Goal: Communication & Community: Participate in discussion

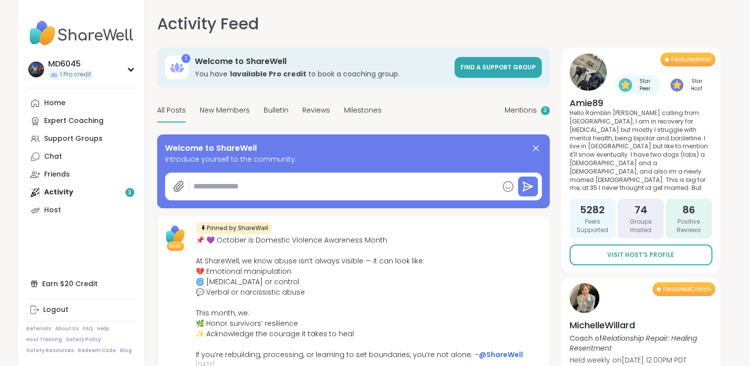
type textarea "*"
click at [57, 107] on div "Home" at bounding box center [54, 103] width 21 height 10
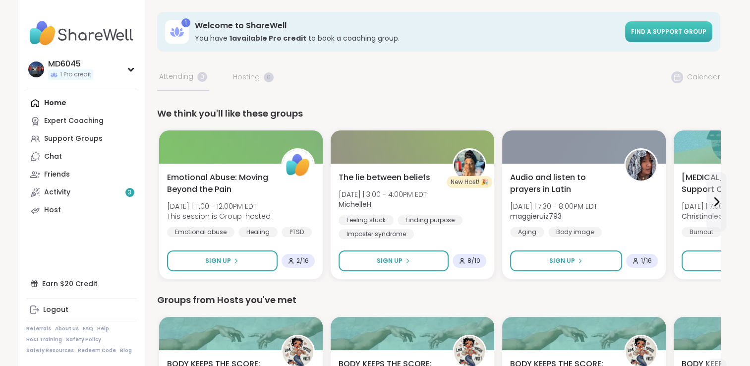
click at [656, 33] on span "Find a support group" at bounding box center [668, 31] width 75 height 8
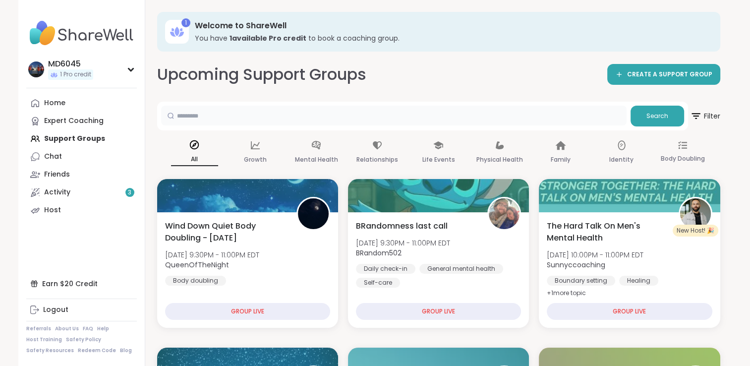
click at [203, 117] on input "text" at bounding box center [393, 116] width 465 height 20
type input "****"
click at [652, 124] on button "Search" at bounding box center [657, 116] width 54 height 21
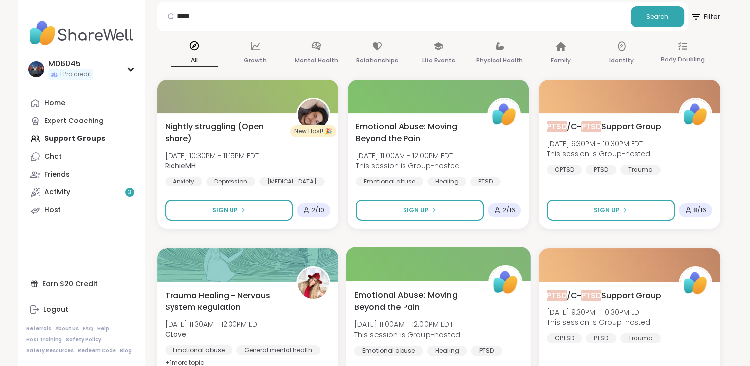
scroll to position [50, 0]
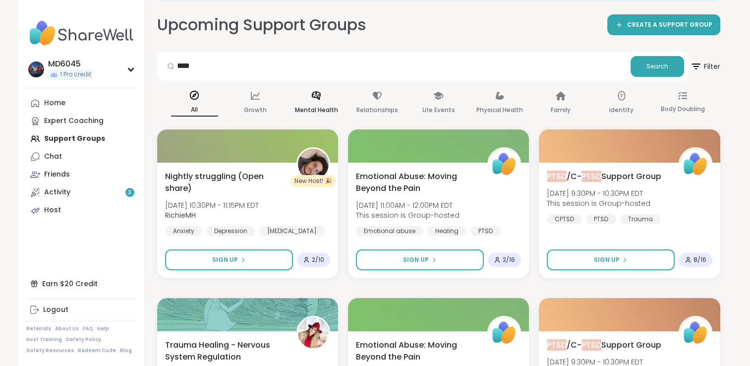
click at [318, 96] on icon at bounding box center [316, 95] width 11 height 11
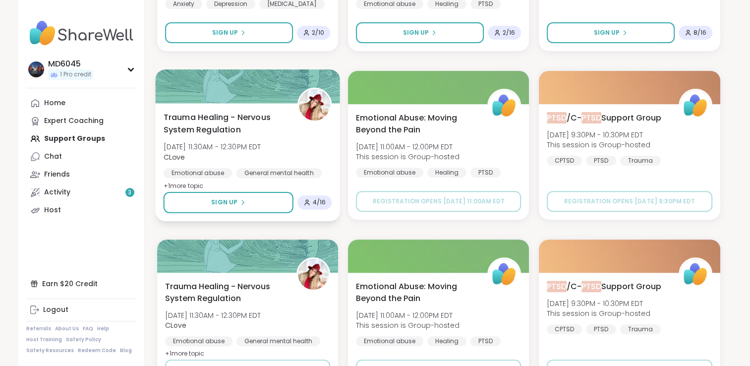
scroll to position [198, 0]
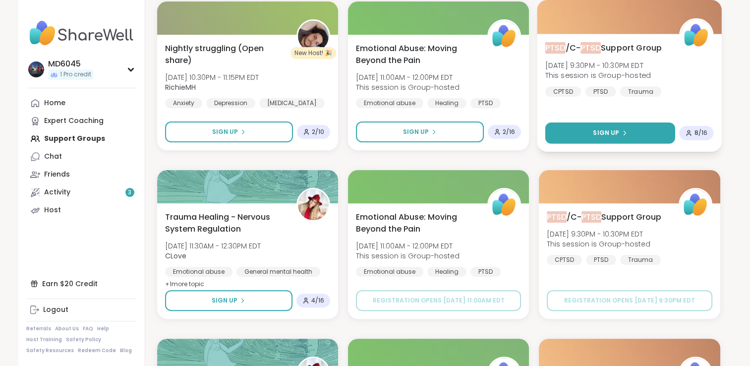
click at [605, 134] on span "Sign Up" at bounding box center [606, 132] width 26 height 9
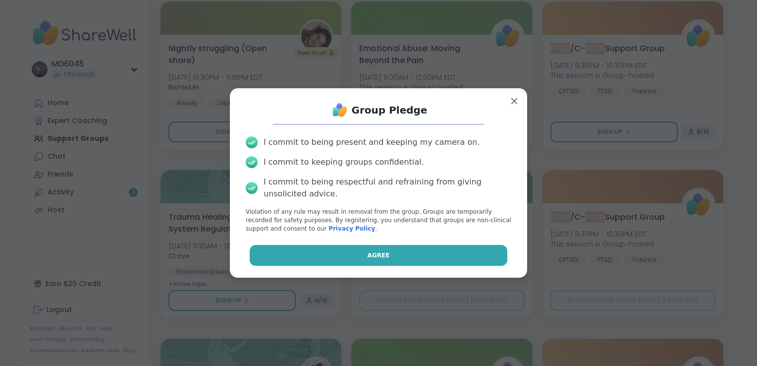
click at [325, 253] on button "Agree" at bounding box center [379, 255] width 258 height 21
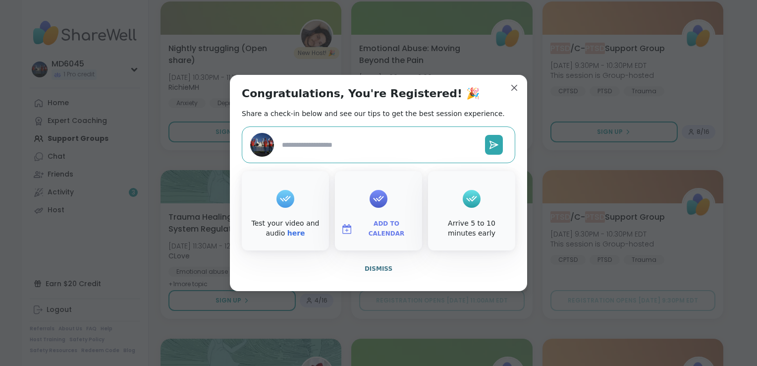
type textarea "*"
click at [375, 271] on span "Dismiss" at bounding box center [379, 268] width 28 height 7
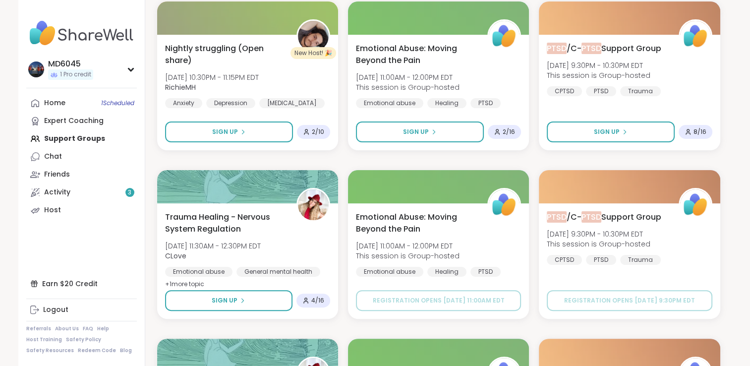
scroll to position [0, 0]
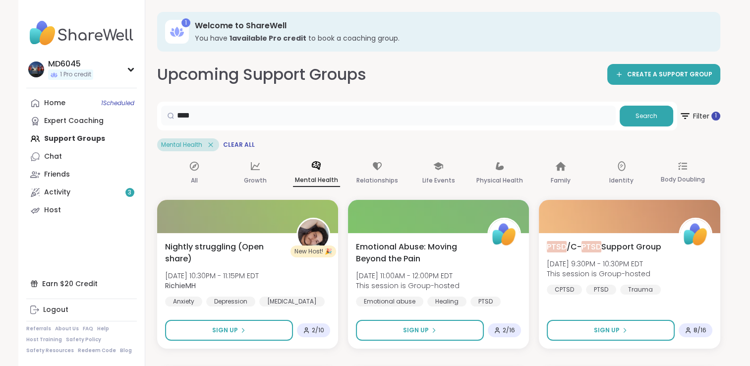
drag, startPoint x: 250, startPoint y: 116, endPoint x: 157, endPoint y: 116, distance: 93.7
click at [157, 116] on div "**** Search" at bounding box center [417, 116] width 520 height 29
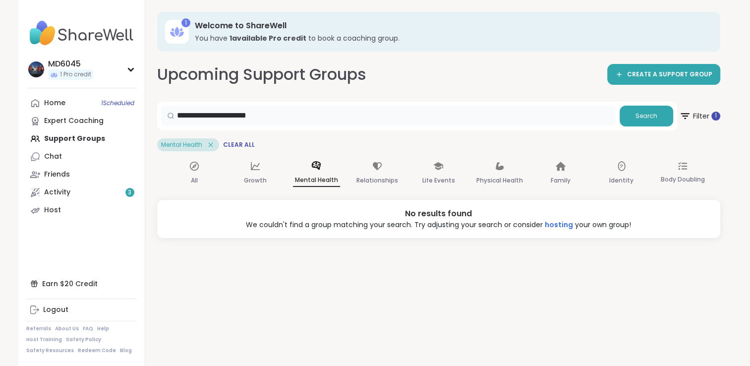
drag, startPoint x: 230, startPoint y: 114, endPoint x: 164, endPoint y: 115, distance: 65.9
click at [164, 115] on div "**********" at bounding box center [388, 116] width 454 height 20
type input "***"
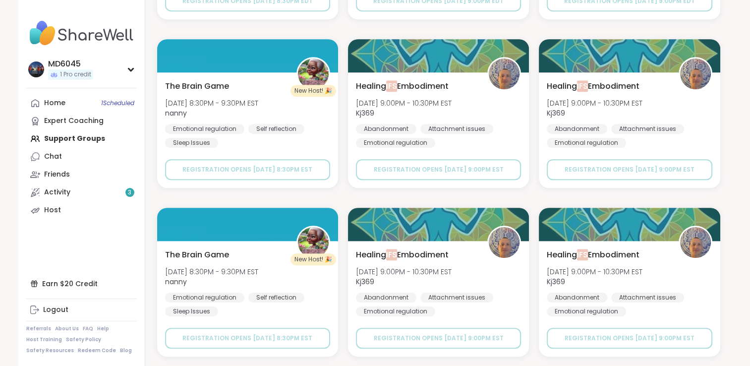
scroll to position [2, 0]
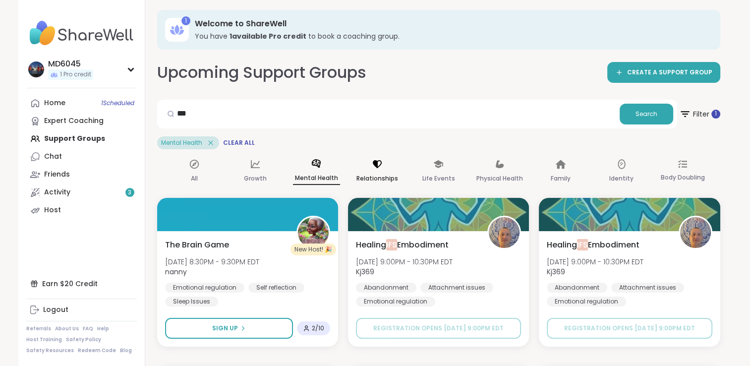
click at [377, 166] on icon at bounding box center [377, 164] width 9 height 8
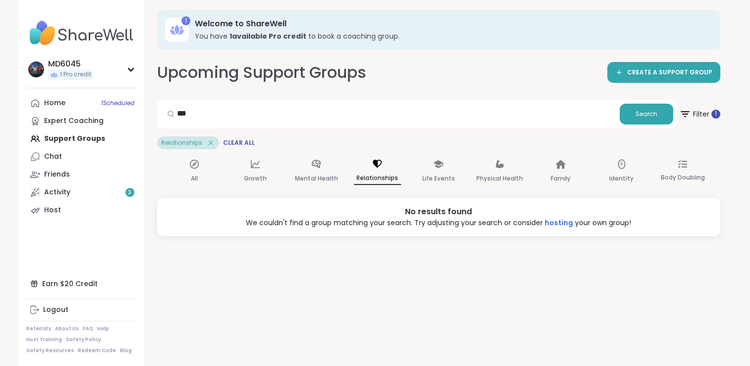
scroll to position [0, 0]
drag, startPoint x: 196, startPoint y: 117, endPoint x: 153, endPoint y: 108, distance: 43.7
click at [153, 108] on div "1 Welcome to ShareWell You have 1 available Pro credit to book a coaching group…" at bounding box center [438, 181] width 587 height 366
click at [374, 177] on p "Relationships" at bounding box center [377, 178] width 47 height 13
click at [256, 165] on icon at bounding box center [255, 164] width 11 height 11
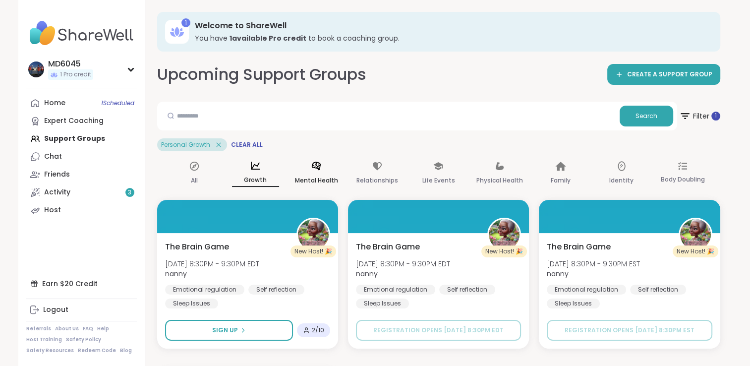
click at [312, 168] on icon at bounding box center [316, 166] width 11 height 11
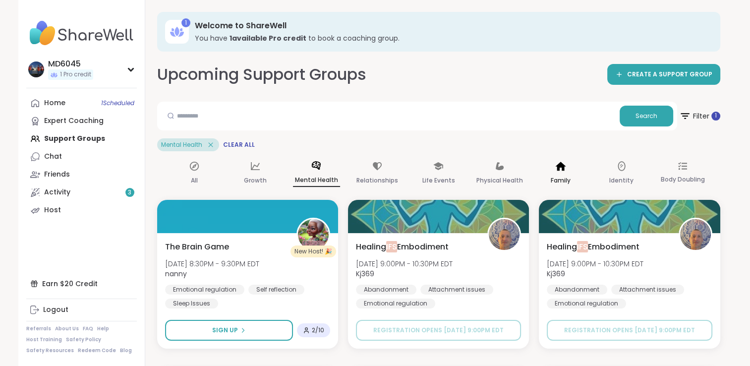
click at [560, 164] on icon at bounding box center [560, 166] width 10 height 9
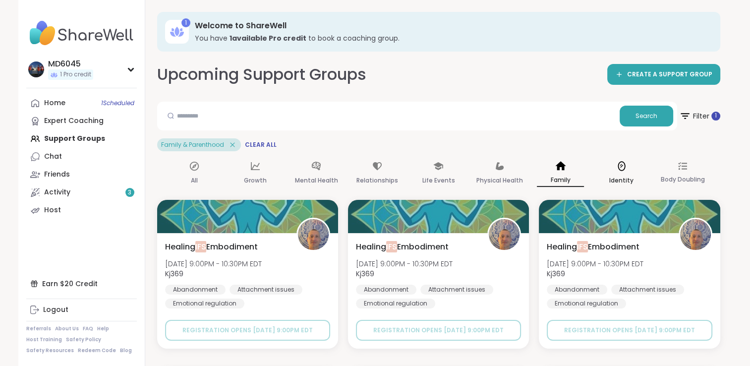
click at [620, 169] on icon at bounding box center [621, 166] width 11 height 11
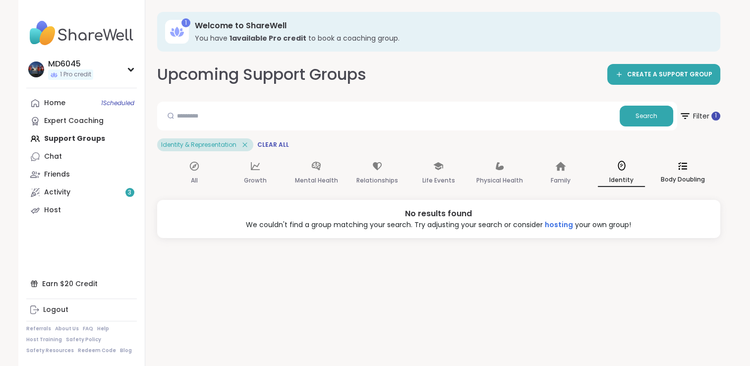
click at [682, 166] on icon at bounding box center [682, 165] width 9 height 7
click at [77, 135] on div "Home 1 Scheduled Expert Coaching Support Groups Chat Friends Activity 3 Host" at bounding box center [81, 156] width 111 height 125
click at [377, 165] on icon at bounding box center [377, 166] width 9 height 8
click at [194, 165] on icon at bounding box center [194, 166] width 9 height 9
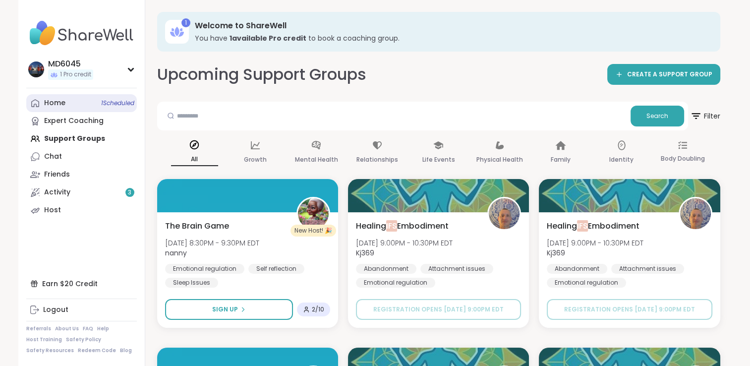
click at [56, 105] on div "Home 1 Scheduled" at bounding box center [54, 103] width 21 height 10
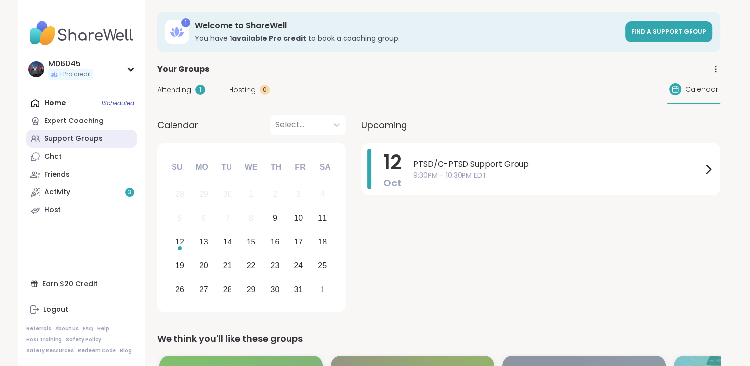
click at [69, 135] on div "Support Groups" at bounding box center [73, 139] width 58 height 10
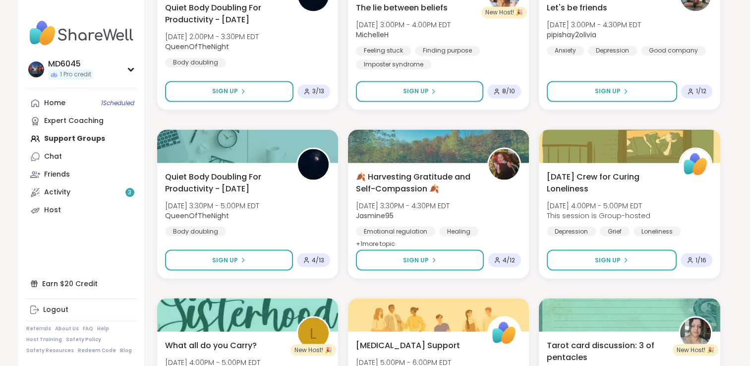
scroll to position [1856, 0]
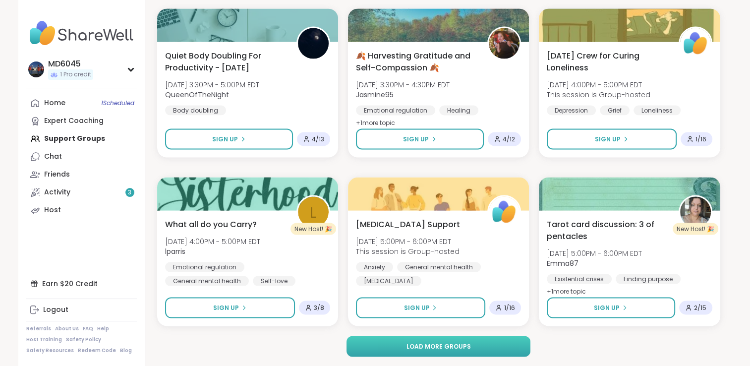
click at [452, 345] on span "Load more groups" at bounding box center [438, 345] width 64 height 9
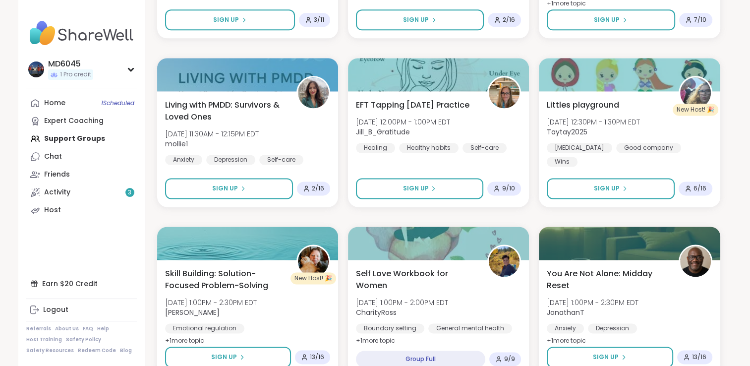
scroll to position [1400, 0]
